Goal: Transaction & Acquisition: Subscribe to service/newsletter

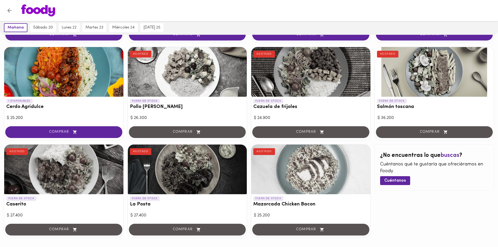
scroll to position [442, 0]
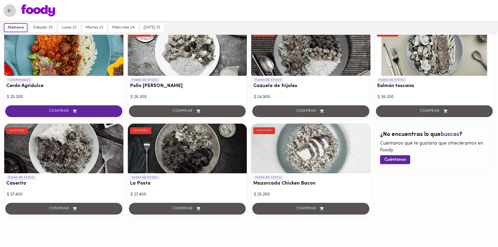
click at [12, 10] on icon "Volver" at bounding box center [9, 10] width 7 height 7
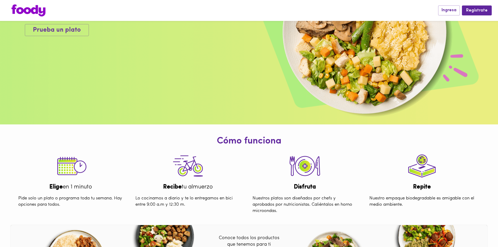
scroll to position [198, 0]
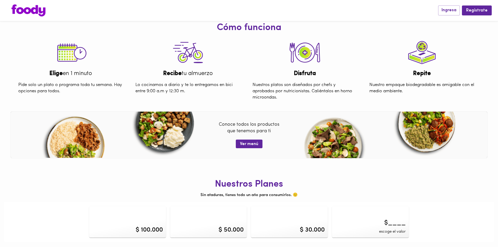
click at [149, 227] on div "$ 100.000" at bounding box center [149, 229] width 27 height 9
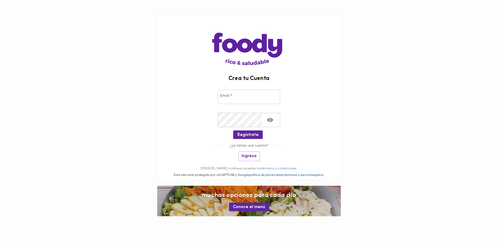
scroll to position [198, 0]
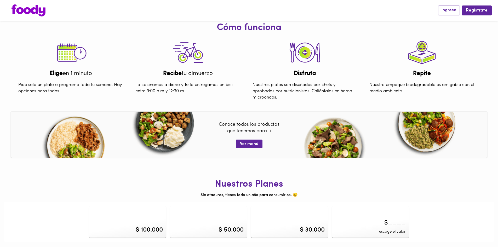
click at [383, 229] on span "escoge el valor" at bounding box center [392, 231] width 27 height 5
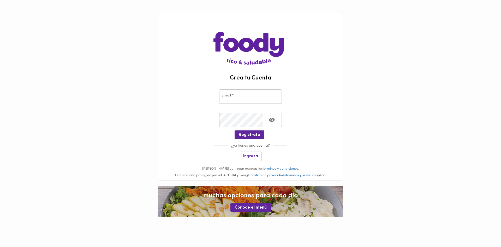
click at [238, 96] on input "email" at bounding box center [250, 96] width 63 height 14
paste input "[EMAIL_ADDRESS][DOMAIN_NAME]"
type input "[EMAIL_ADDRESS][DOMAIN_NAME]"
click at [255, 133] on span "Regístrate" at bounding box center [249, 134] width 21 height 5
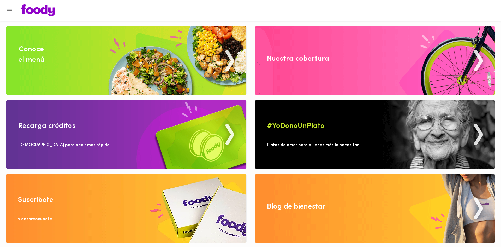
drag, startPoint x: 411, startPoint y: 196, endPoint x: 410, endPoint y: 217, distance: 20.4
click at [33, 215] on img at bounding box center [126, 208] width 241 height 68
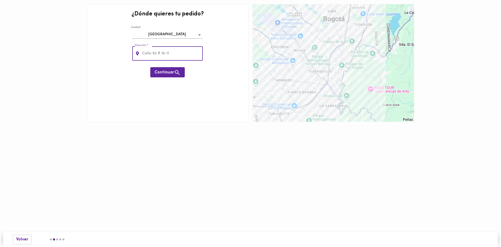
click at [183, 51] on input "text" at bounding box center [172, 53] width 62 height 14
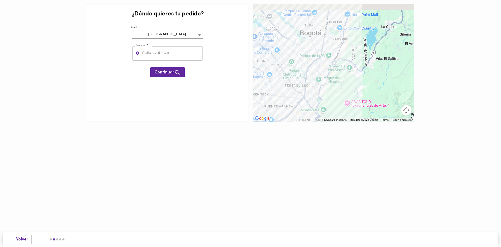
drag, startPoint x: 310, startPoint y: 111, endPoint x: 284, endPoint y: 125, distance: 29.9
click at [284, 125] on div "¿Dónde quieres tu pedido? [GEOGRAPHIC_DATA] bogota Dirección * Dirección * Cont…" at bounding box center [250, 68] width 501 height 137
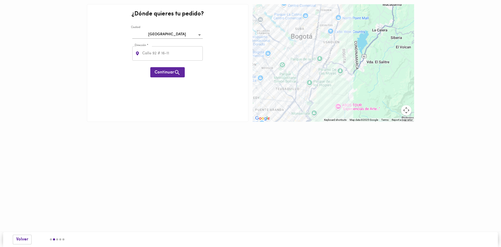
drag, startPoint x: 336, startPoint y: 91, endPoint x: 333, endPoint y: 105, distance: 14.4
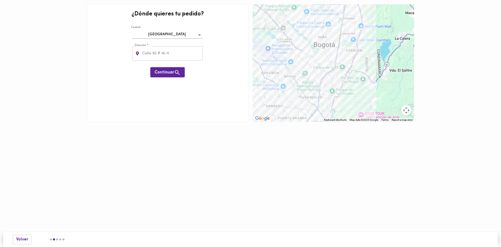
drag, startPoint x: 363, startPoint y: 46, endPoint x: 396, endPoint y: 16, distance: 45.1
click at [396, 16] on div at bounding box center [334, 63] width 162 height 118
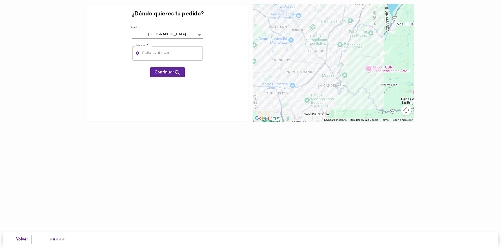
drag, startPoint x: 307, startPoint y: 54, endPoint x: 313, endPoint y: 28, distance: 26.9
click at [313, 28] on div at bounding box center [334, 63] width 162 height 118
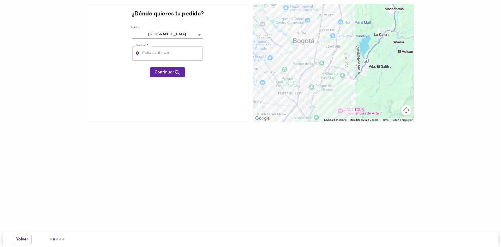
drag, startPoint x: 283, startPoint y: 77, endPoint x: 254, endPoint y: 119, distance: 50.8
click at [254, 119] on div "Keyboard shortcuts Map Data Map data ©2025 Google Map data ©2025 Google 2 km Cl…" at bounding box center [334, 63] width 162 height 118
click at [303, 91] on div at bounding box center [334, 63] width 162 height 118
drag, startPoint x: 358, startPoint y: 84, endPoint x: 358, endPoint y: 79, distance: 5.5
drag, startPoint x: 358, startPoint y: 79, endPoint x: 347, endPoint y: 129, distance: 51.0
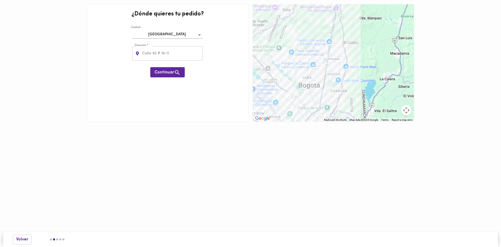
drag, startPoint x: 347, startPoint y: 129, endPoint x: 354, endPoint y: 45, distance: 84.1
click at [354, 45] on div at bounding box center [334, 63] width 162 height 118
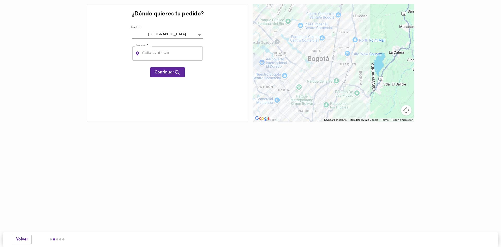
drag, startPoint x: 336, startPoint y: 84, endPoint x: 339, endPoint y: 75, distance: 9.8
click at [334, 70] on div at bounding box center [334, 63] width 162 height 118
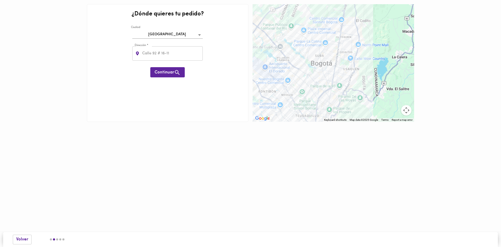
click at [365, 59] on div at bounding box center [334, 63] width 162 height 118
click at [365, 83] on div at bounding box center [334, 63] width 162 height 118
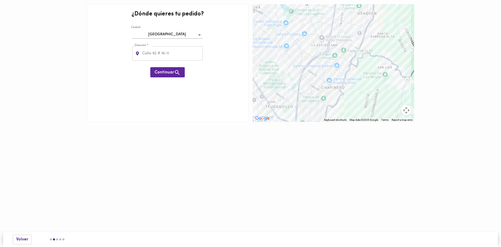
drag, startPoint x: 310, startPoint y: 88, endPoint x: 339, endPoint y: 56, distance: 42.9
click at [339, 56] on div at bounding box center [334, 63] width 162 height 118
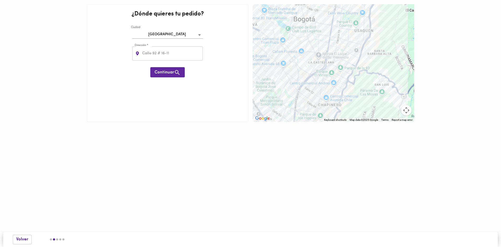
click at [343, 42] on div at bounding box center [334, 63] width 162 height 118
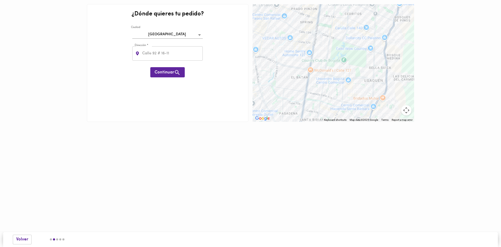
drag, startPoint x: 341, startPoint y: 43, endPoint x: 327, endPoint y: 118, distance: 76.8
click at [328, 122] on div "← Move left → Move right ↑ Move up ↓ Move down + Zoom in - Zoom out Home Jump l…" at bounding box center [334, 63] width 166 height 122
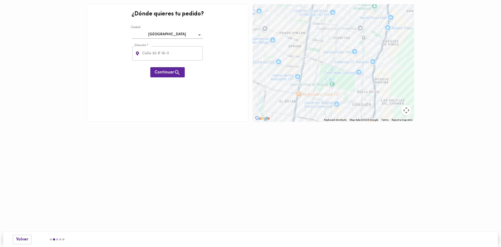
drag, startPoint x: 337, startPoint y: 59, endPoint x: 325, endPoint y: 88, distance: 31.8
click at [325, 88] on div at bounding box center [334, 63] width 162 height 118
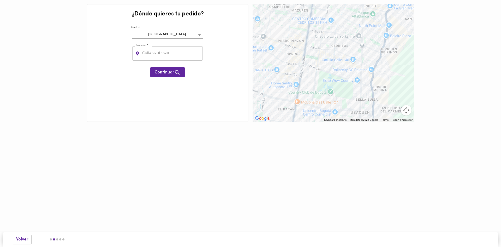
click at [314, 57] on div at bounding box center [334, 63] width 162 height 118
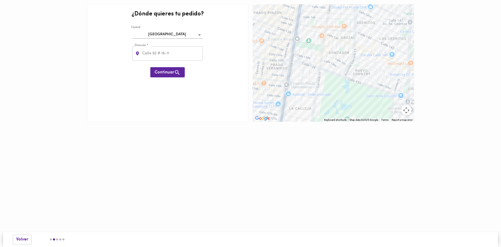
drag, startPoint x: 307, startPoint y: 97, endPoint x: 304, endPoint y: 39, distance: 58.8
click at [304, 39] on div at bounding box center [334, 63] width 162 height 118
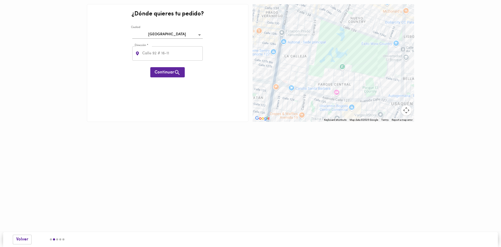
click at [296, 67] on div at bounding box center [334, 63] width 162 height 118
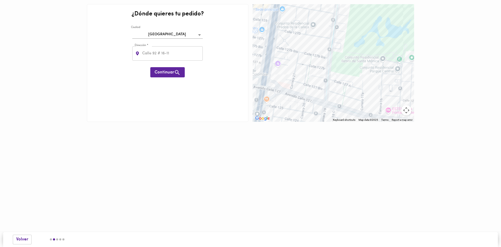
drag, startPoint x: 282, startPoint y: 95, endPoint x: 293, endPoint y: 81, distance: 18.6
click at [293, 81] on div at bounding box center [334, 63] width 162 height 118
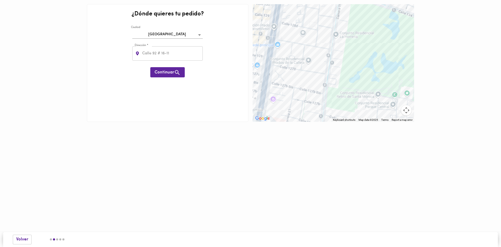
drag, startPoint x: 294, startPoint y: 39, endPoint x: 289, endPoint y: 77, distance: 37.6
click at [289, 77] on div at bounding box center [334, 63] width 162 height 118
click at [280, 72] on div at bounding box center [334, 63] width 162 height 118
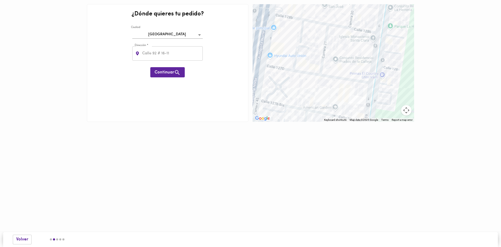
click at [336, 59] on div at bounding box center [334, 63] width 162 height 118
click at [312, 63] on div at bounding box center [334, 63] width 162 height 118
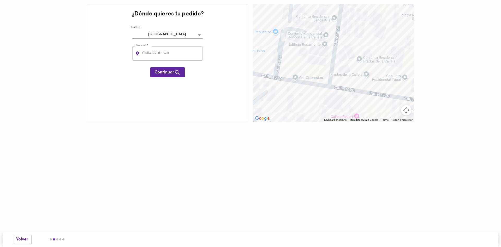
click at [365, 59] on div at bounding box center [334, 63] width 162 height 118
click at [363, 59] on div at bounding box center [334, 63] width 162 height 118
click at [362, 59] on div at bounding box center [334, 63] width 162 height 118
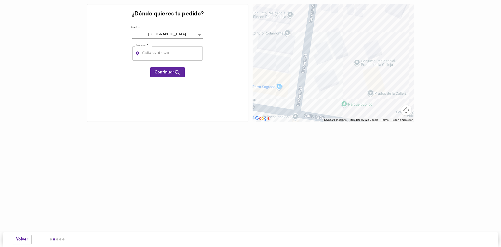
click at [356, 64] on div at bounding box center [334, 63] width 162 height 118
click at [365, 90] on div at bounding box center [334, 63] width 162 height 118
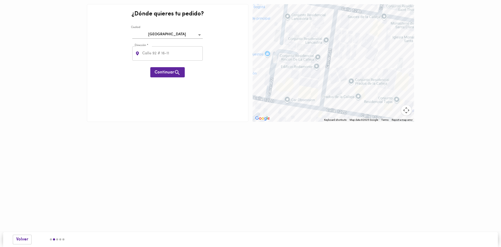
click at [335, 116] on div at bounding box center [334, 63] width 162 height 118
click at [337, 112] on div at bounding box center [334, 63] width 162 height 118
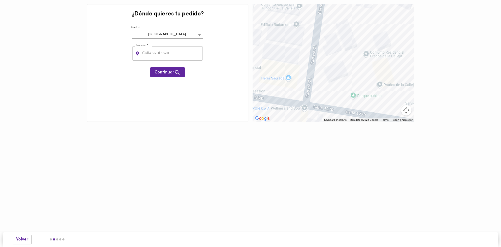
click at [388, 85] on div at bounding box center [334, 63] width 162 height 118
click at [380, 84] on div at bounding box center [334, 63] width 162 height 118
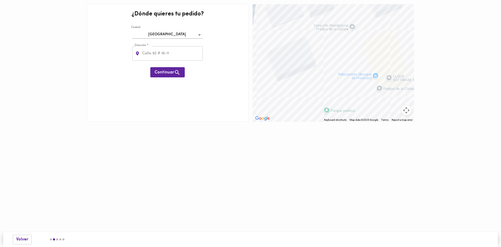
click at [350, 25] on div at bounding box center [334, 63] width 162 height 118
click at [159, 47] on input "text" at bounding box center [172, 53] width 62 height 14
paste input "Cl. [STREET_ADDRESS]"
type input "Cl. [STREET_ADDRESS]"
click at [167, 72] on span "Continuar" at bounding box center [168, 72] width 26 height 7
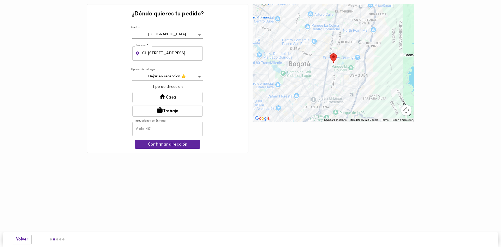
click at [184, 80] on body "0cAFcWeA5hdn5q7w06JjK8O7yzTyfQGOGlD2MiDiVXrCjHFOaVziFSRWAr5wKtAZW1e2-f-HMUhSmGT…" at bounding box center [250, 84] width 501 height 168
click at [216, 90] on div at bounding box center [250, 123] width 501 height 247
click at [159, 95] on icon at bounding box center [162, 96] width 7 height 7
click at [164, 127] on input "text" at bounding box center [167, 129] width 71 height 14
type input "101"
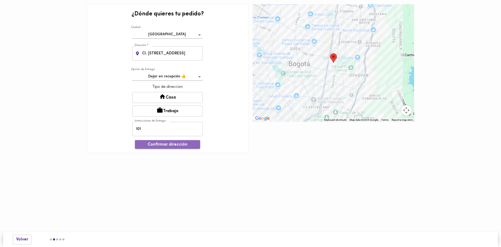
click at [164, 144] on span "Confirmar dirección" at bounding box center [167, 144] width 57 height 5
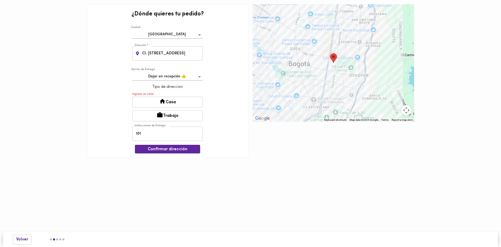
click at [158, 106] on button "Casa" at bounding box center [167, 102] width 71 height 11
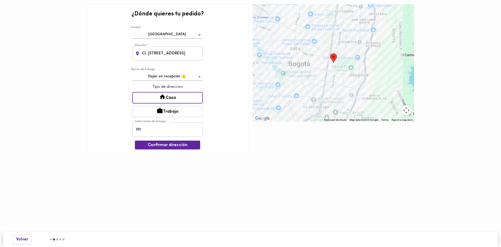
click at [173, 147] on span "Confirmar dirección" at bounding box center [167, 145] width 57 height 5
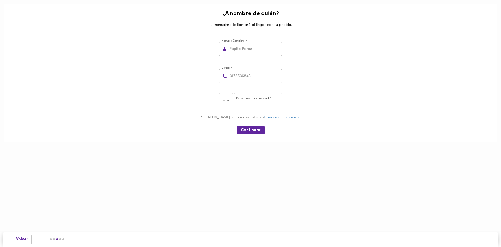
click at [276, 54] on input "text" at bounding box center [256, 49] width 54 height 14
type input "[PERSON_NAME]"
click at [269, 81] on input "number" at bounding box center [255, 76] width 53 height 14
type input "3181987576"
click at [237, 100] on input "number" at bounding box center [258, 100] width 49 height 14
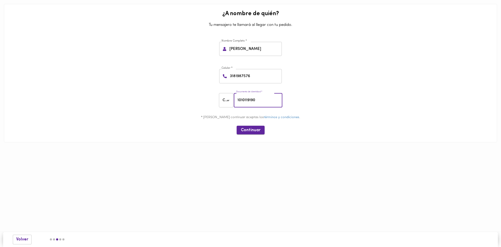
type input "1010119190"
click at [263, 133] on button "Continuar" at bounding box center [251, 130] width 28 height 9
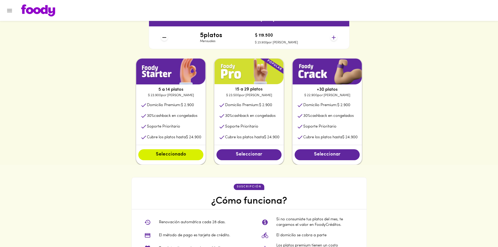
scroll to position [237, 0]
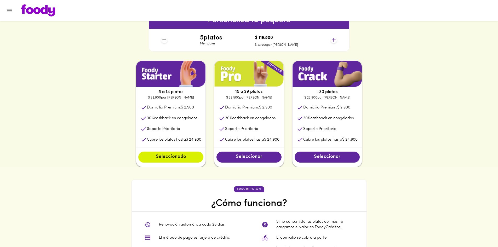
click at [313, 113] on li "Domicilio Premium: $ 2.900" at bounding box center [326, 107] width 69 height 11
click at [318, 161] on button "Seleccionar" at bounding box center [326, 156] width 65 height 11
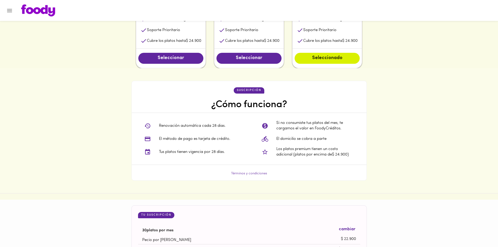
scroll to position [344, 0]
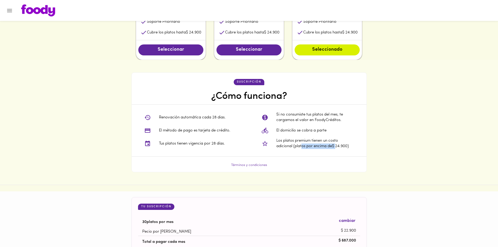
drag, startPoint x: 301, startPoint y: 147, endPoint x: 337, endPoint y: 155, distance: 36.5
click at [337, 155] on div "Si no consumiste tus platos del mes, te cargamos el valor en FoodyCréditos. El …" at bounding box center [307, 130] width 117 height 52
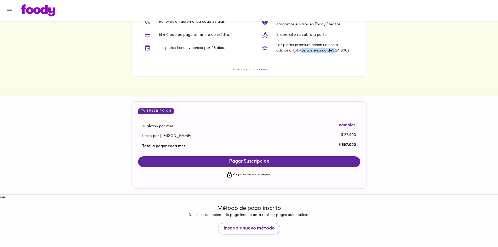
scroll to position [442, 0]
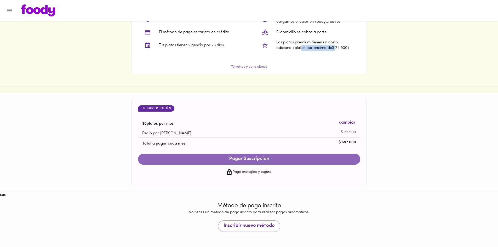
click at [282, 161] on span "Pagar Suscripcion" at bounding box center [249, 159] width 212 height 6
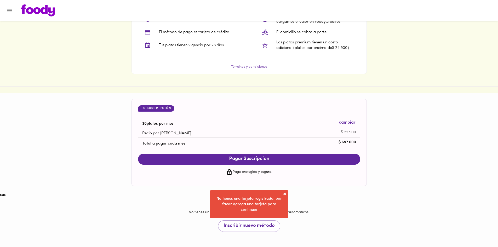
click at [282, 194] on span at bounding box center [284, 193] width 5 height 5
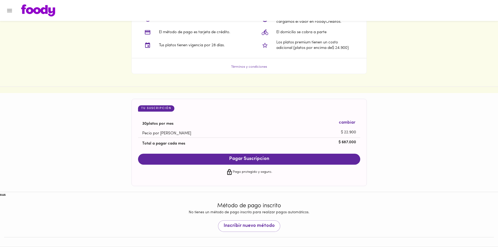
click at [246, 176] on div "Pago protegido y seguro." at bounding box center [249, 172] width 222 height 15
click at [232, 174] on icon at bounding box center [229, 172] width 7 height 7
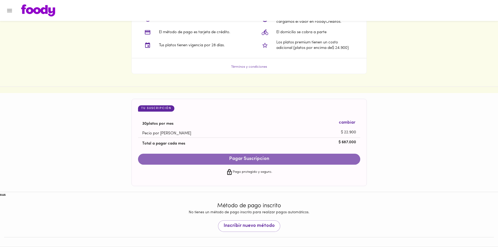
click at [246, 162] on button "Pagar Suscripcion" at bounding box center [249, 159] width 222 height 11
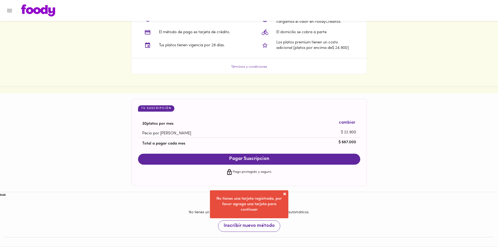
click at [258, 223] on span "Inscribir nuevo método" at bounding box center [248, 226] width 51 height 6
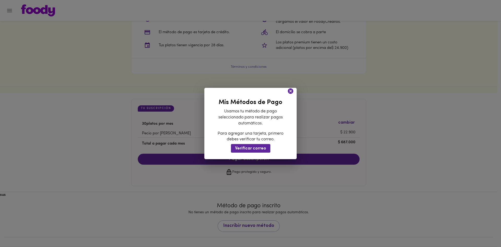
click at [290, 92] on icon at bounding box center [291, 91] width 7 height 7
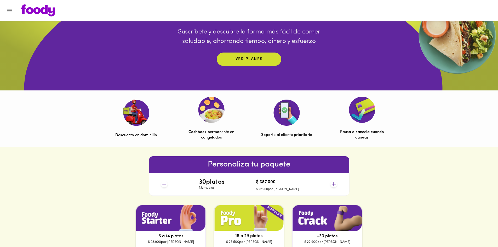
scroll to position [0, 0]
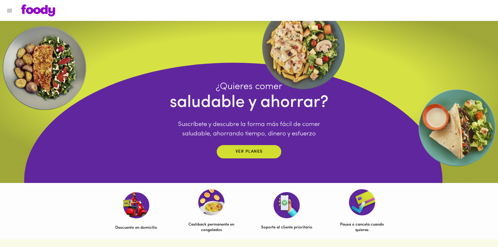
click at [9, 15] on button "Menu" at bounding box center [9, 10] width 13 height 13
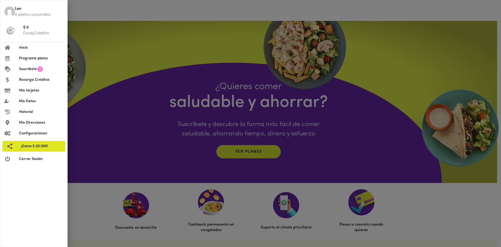
click at [22, 57] on span "Programa platos" at bounding box center [41, 58] width 44 height 5
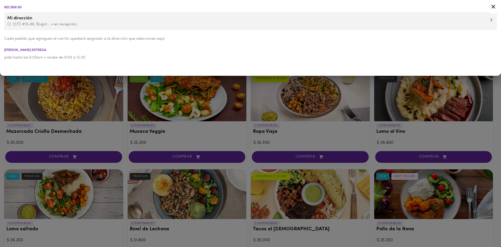
click at [104, 118] on div at bounding box center [250, 123] width 501 height 247
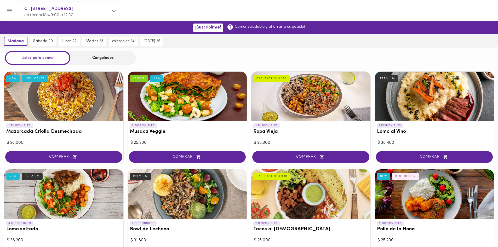
click at [15, 11] on button "Menu" at bounding box center [9, 10] width 13 height 13
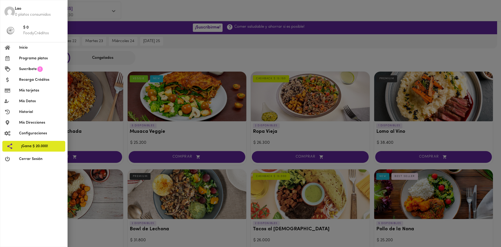
click at [203, 65] on div at bounding box center [250, 123] width 501 height 247
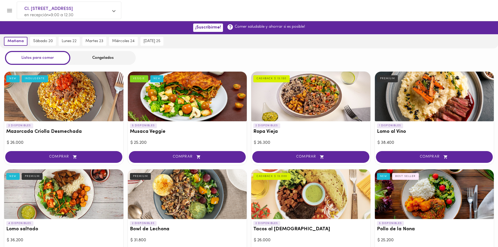
click at [110, 62] on div "Congelados" at bounding box center [102, 58] width 65 height 14
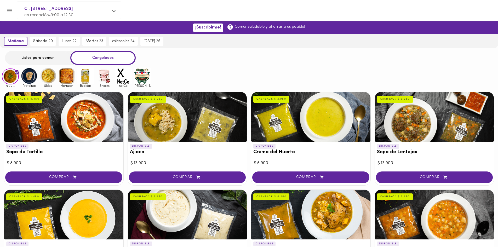
click at [45, 34] on div "sábado 20" at bounding box center [43, 41] width 28 height 14
click at [47, 42] on span "sábado 20" at bounding box center [41, 41] width 21 height 5
click at [49, 43] on span "sábado 20" at bounding box center [41, 41] width 21 height 5
click at [70, 42] on span "lunes 22" at bounding box center [68, 41] width 15 height 5
click at [50, 39] on span "sábado 20" at bounding box center [41, 41] width 20 height 5
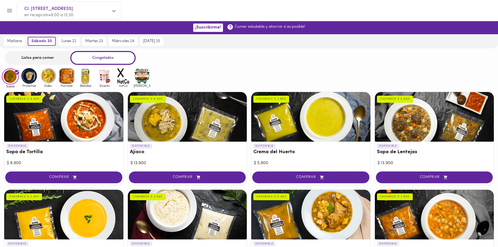
click at [60, 56] on div "Listos para comer" at bounding box center [37, 58] width 65 height 14
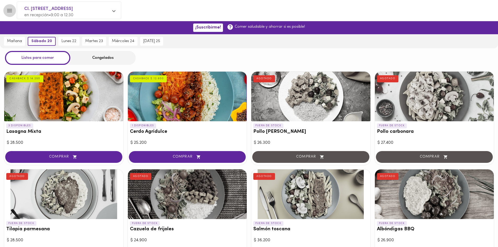
click at [11, 15] on button "Menu" at bounding box center [9, 10] width 13 height 13
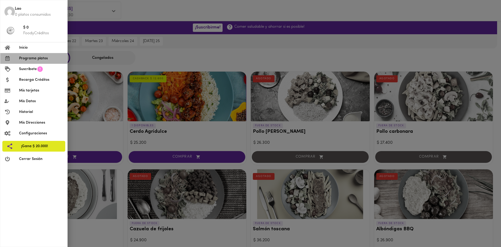
click at [39, 57] on span "Programa platos" at bounding box center [41, 58] width 44 height 5
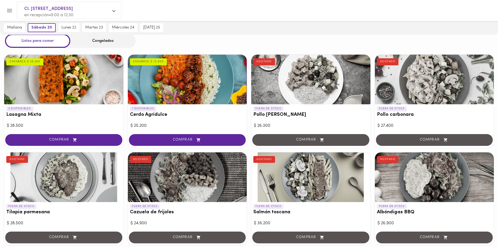
scroll to position [26, 0]
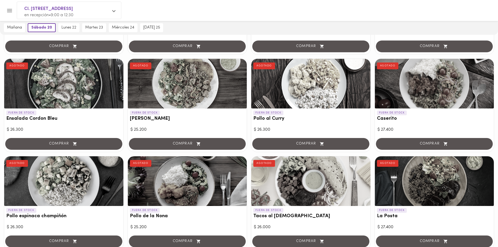
drag, startPoint x: 181, startPoint y: 82, endPoint x: 184, endPoint y: 101, distance: 19.0
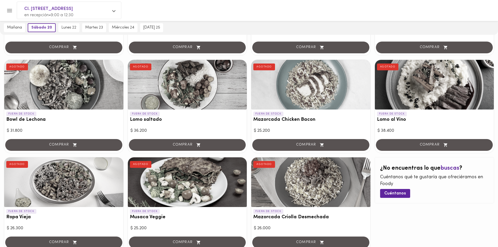
drag, startPoint x: 184, startPoint y: 101, endPoint x: 189, endPoint y: 128, distance: 27.6
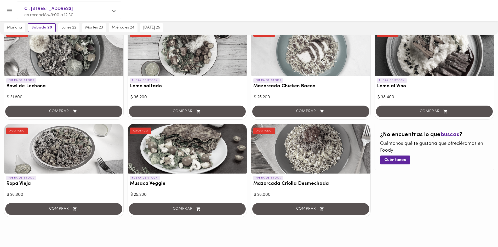
scroll to position [435, 0]
drag, startPoint x: 195, startPoint y: 96, endPoint x: 201, endPoint y: 128, distance: 32.2
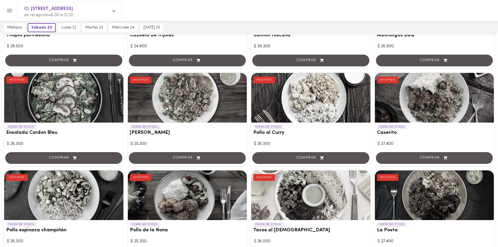
drag, startPoint x: 377, startPoint y: 155, endPoint x: 375, endPoint y: 145, distance: 10.1
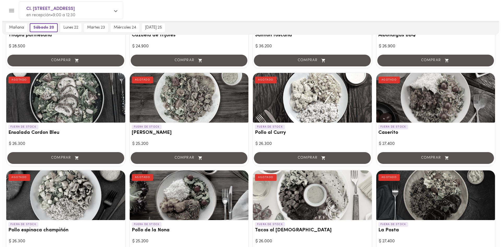
scroll to position [193, 0]
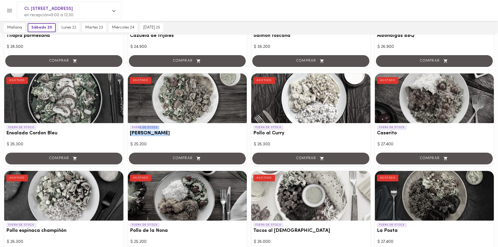
drag, startPoint x: 164, startPoint y: 130, endPoint x: 168, endPoint y: 130, distance: 4.2
click at [168, 130] on div "FUERA DE STOCK [PERSON_NAME] AGOTADO" at bounding box center [187, 131] width 119 height 17
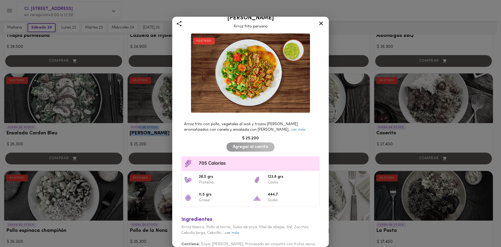
scroll to position [14, 0]
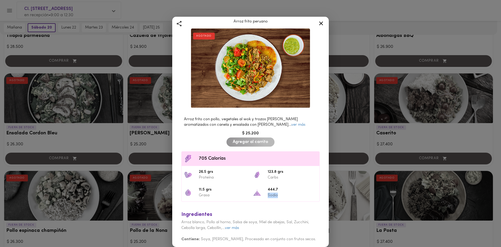
drag, startPoint x: 325, startPoint y: 188, endPoint x: 327, endPoint y: 200, distance: 12.6
click at [327, 200] on div "[PERSON_NAME] frito peruano AGOTADO Arroz frito con pollo, vegetales al wok y t…" at bounding box center [250, 132] width 157 height 230
click at [232, 227] on link "ver más" at bounding box center [232, 228] width 14 height 4
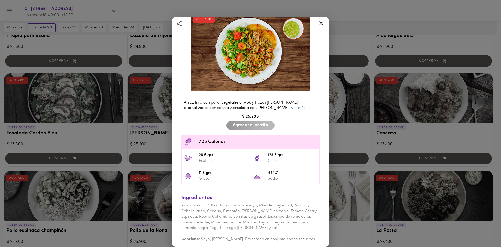
click at [281, 226] on div "Ingredientes Arroz blanco, Pollo al horno, Salsa de soya, Miel de abejas, Sal, …" at bounding box center [251, 217] width 144 height 56
click at [320, 25] on icon at bounding box center [321, 23] width 4 height 4
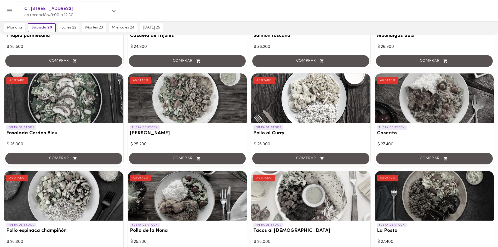
drag, startPoint x: 311, startPoint y: 155, endPoint x: 298, endPoint y: 137, distance: 22.0
